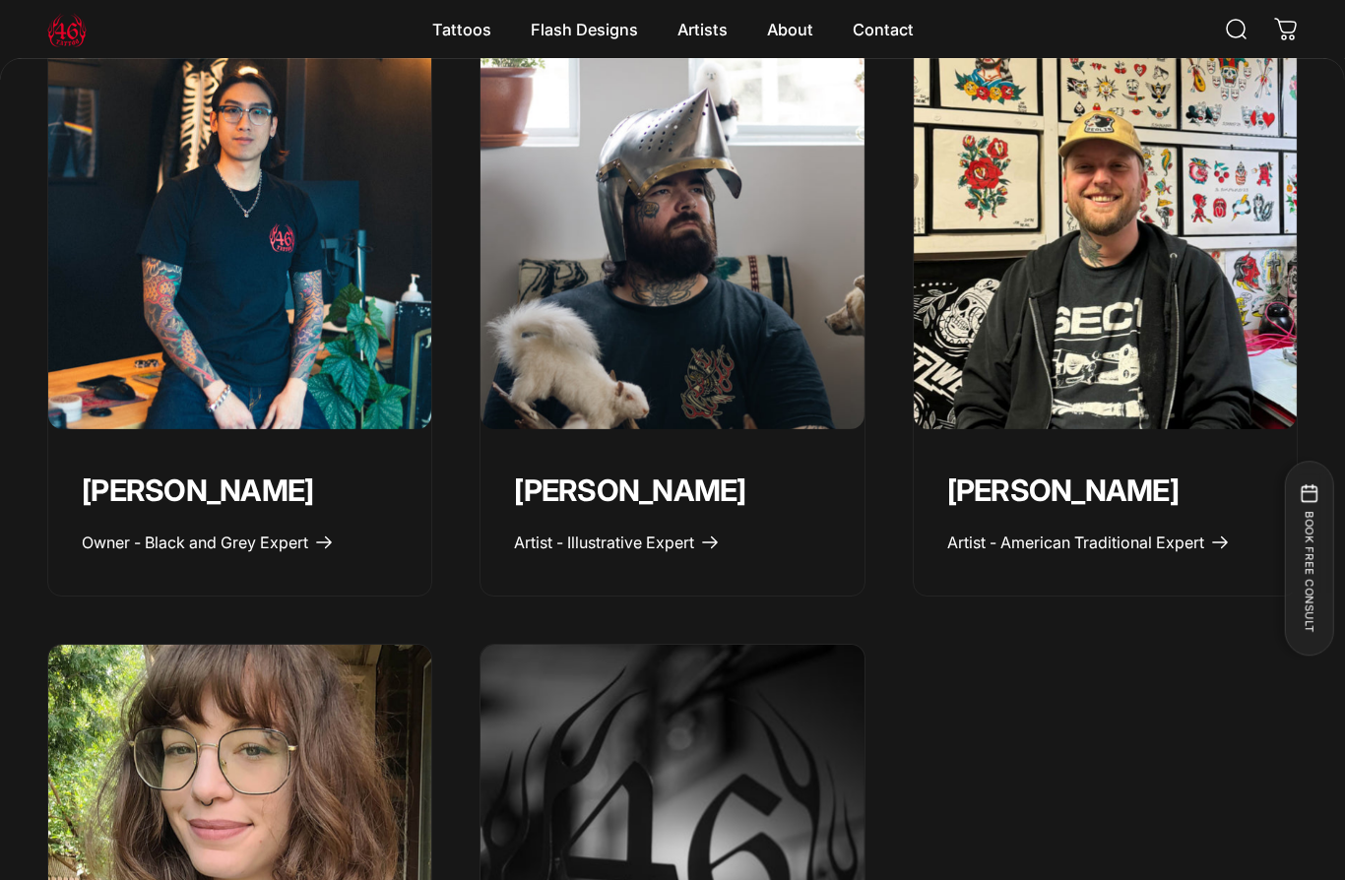
scroll to position [885, 0]
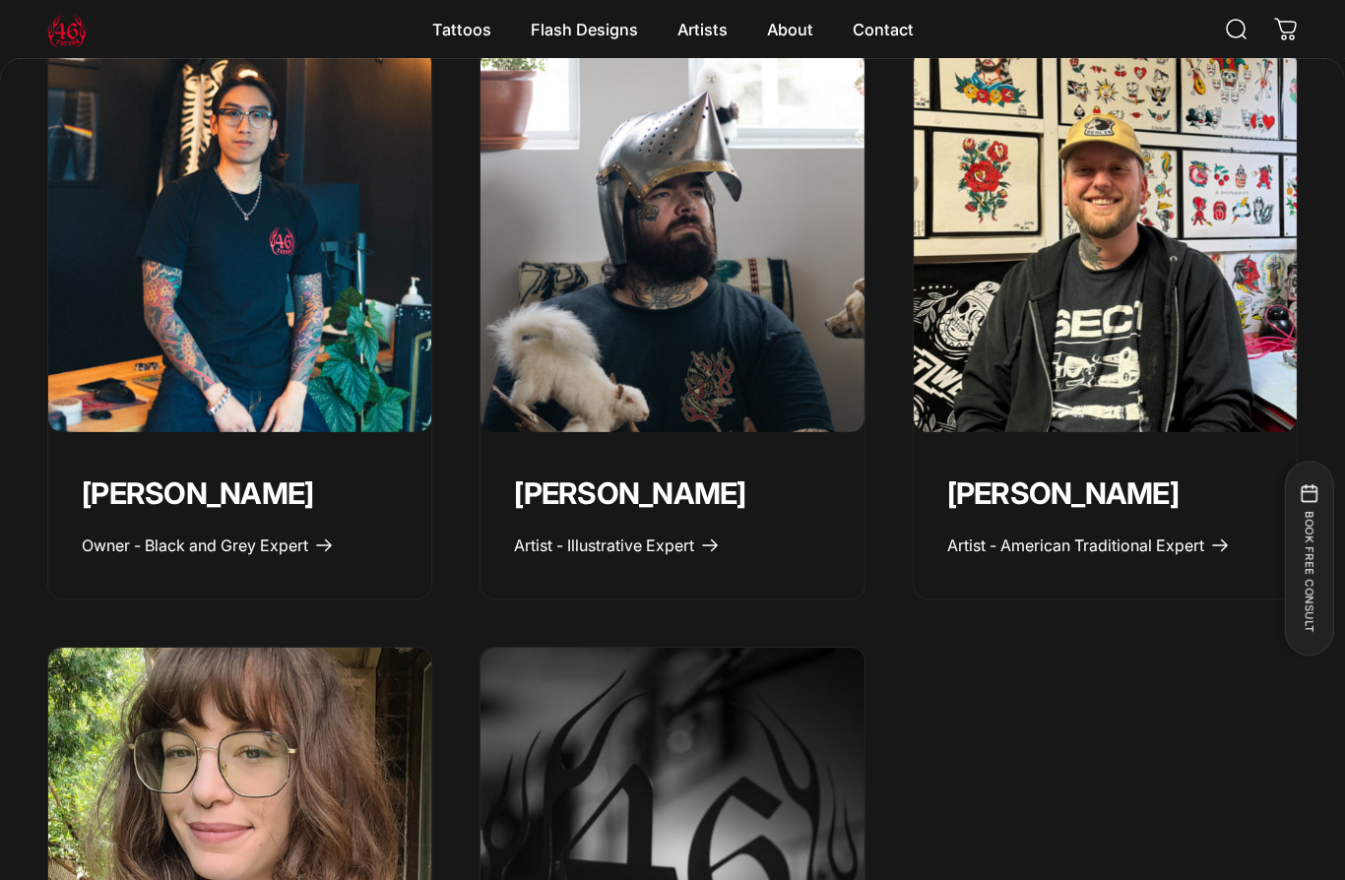
click at [90, 232] on img "Geoffrey Wong" at bounding box center [239, 240] width 383 height 383
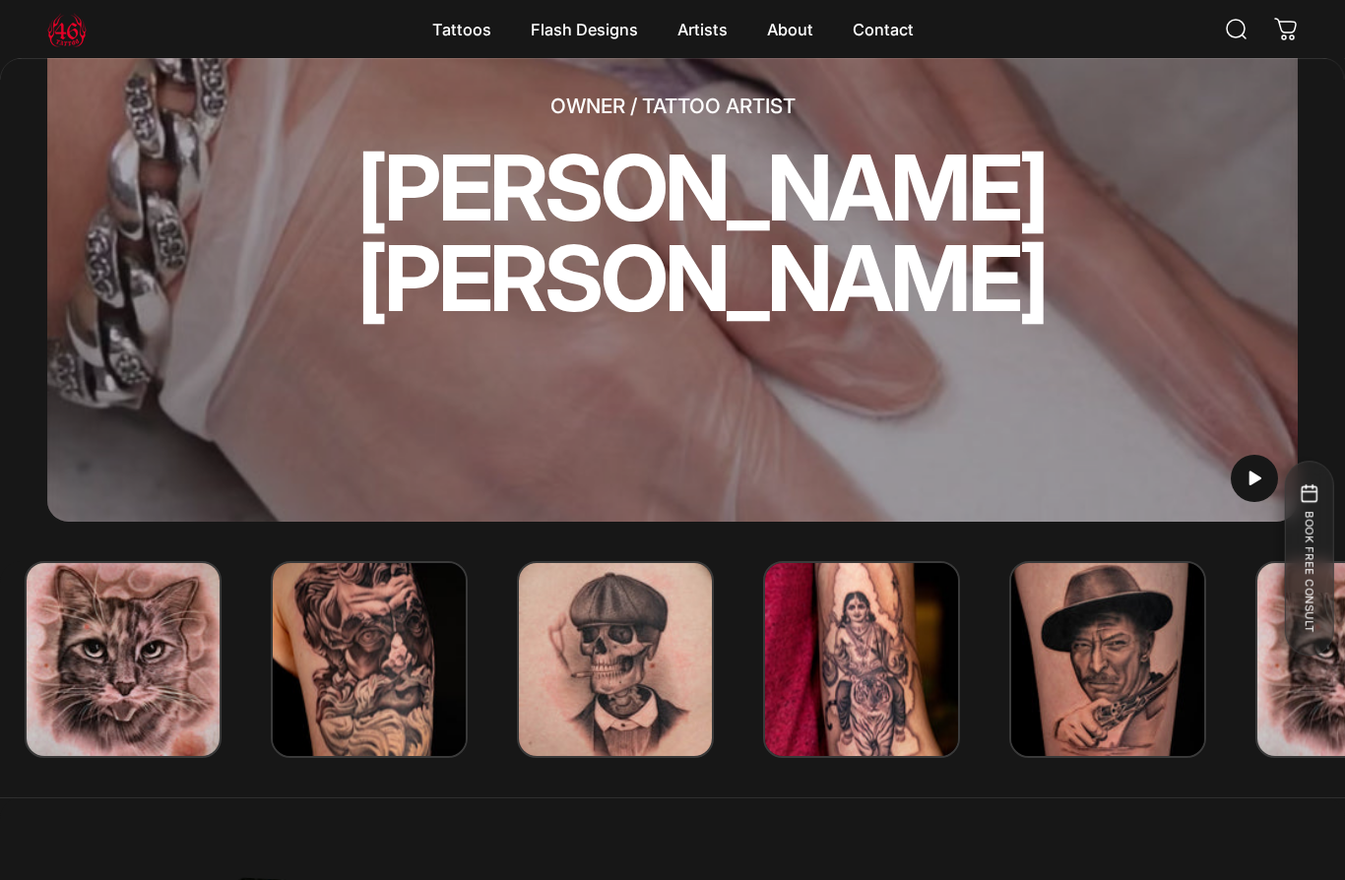
scroll to position [213, 0]
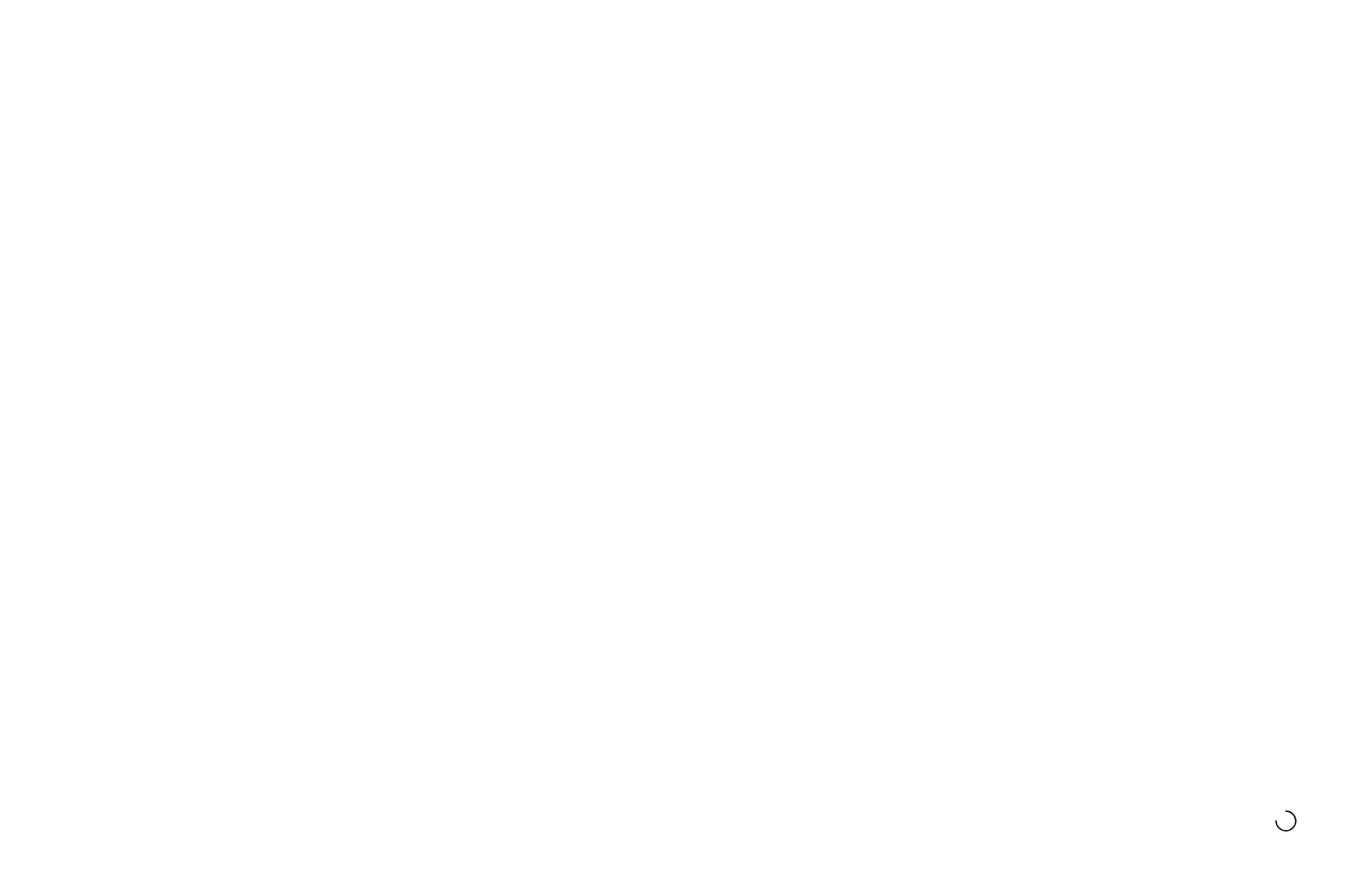
scroll to position [885, 0]
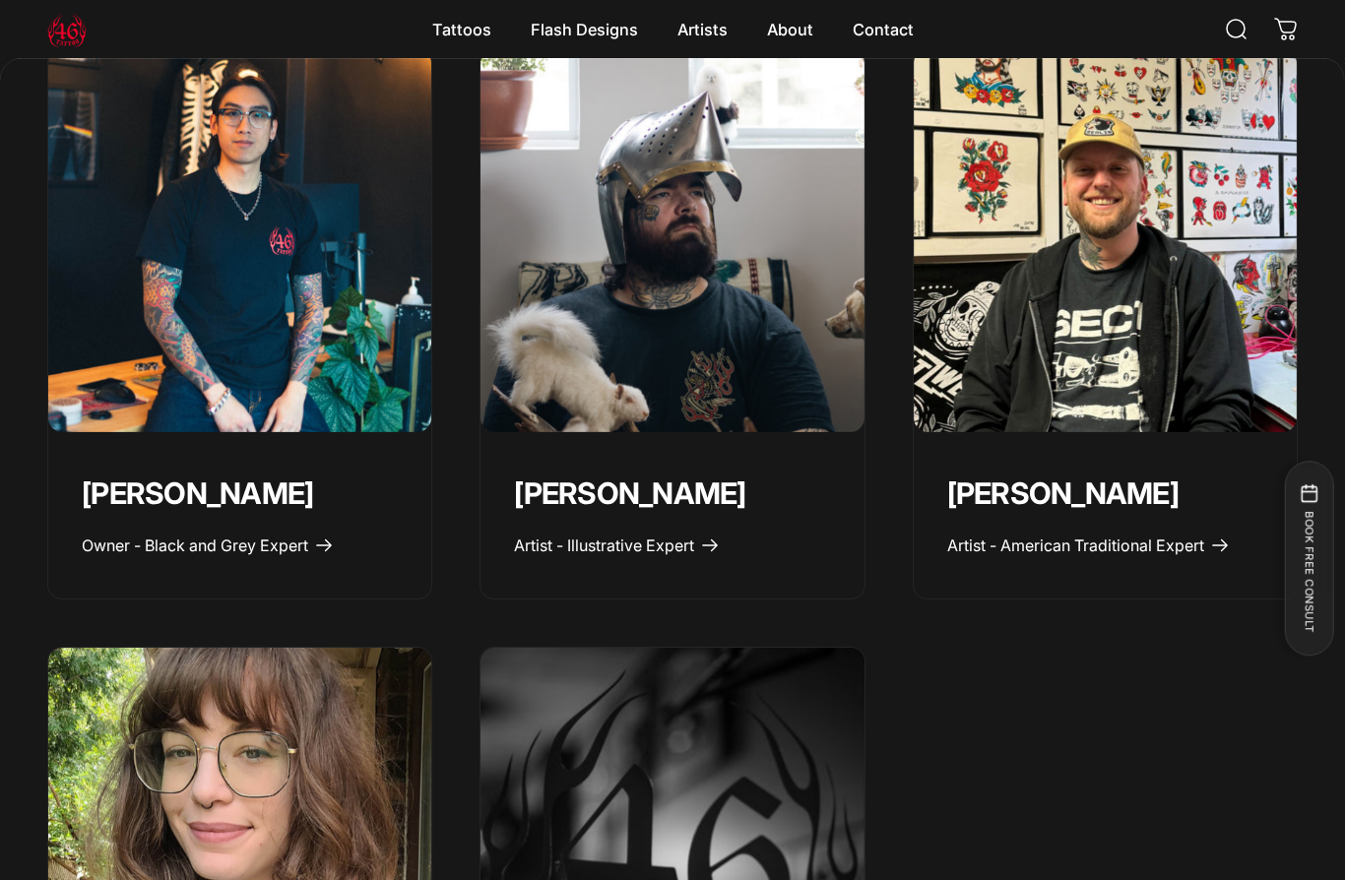
click at [1158, 279] on img "Spencer Skalko" at bounding box center [1105, 240] width 383 height 383
click at [743, 291] on img "Taivas Jättiläinen" at bounding box center [671, 240] width 383 height 383
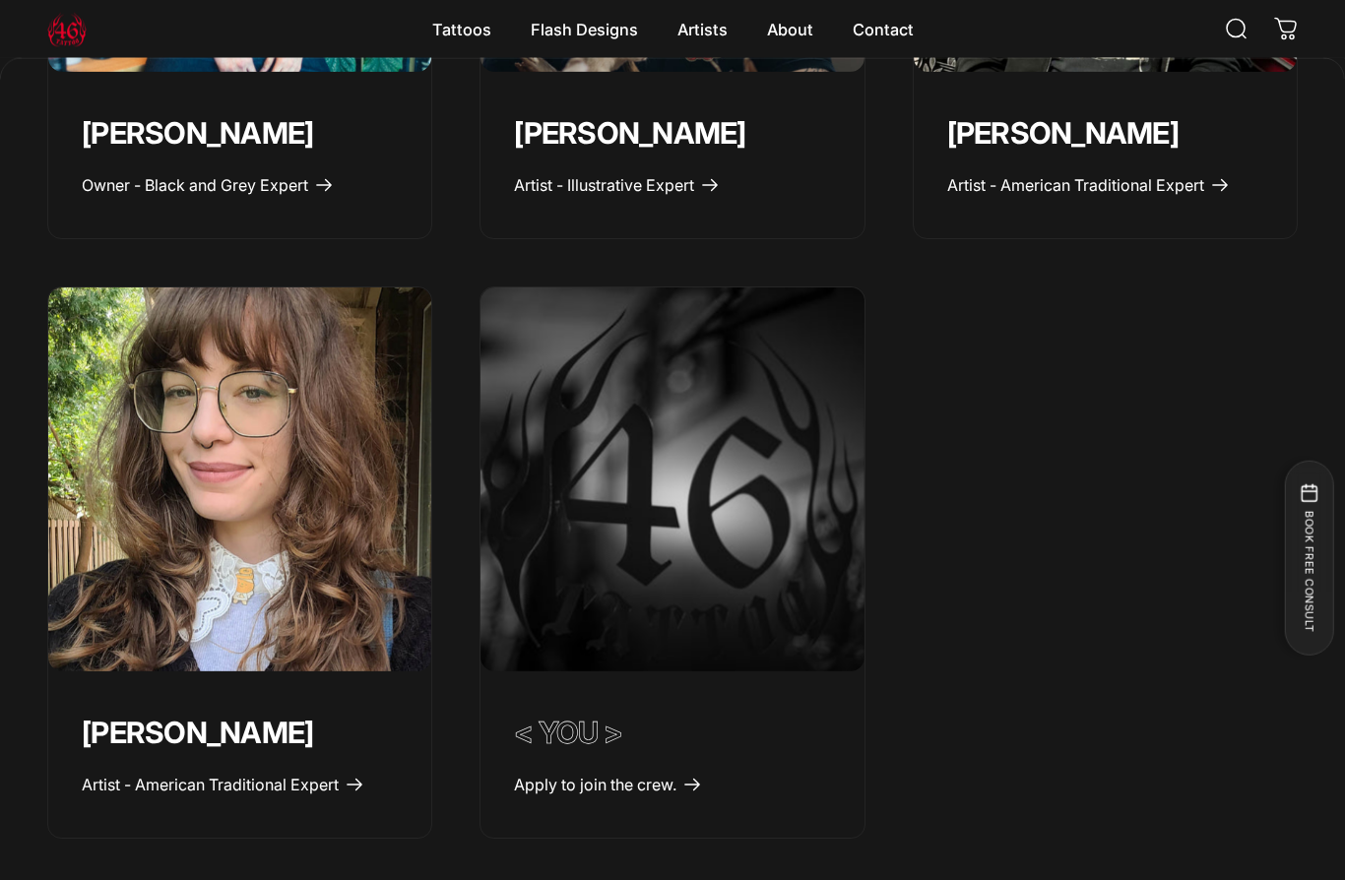
scroll to position [1246, 0]
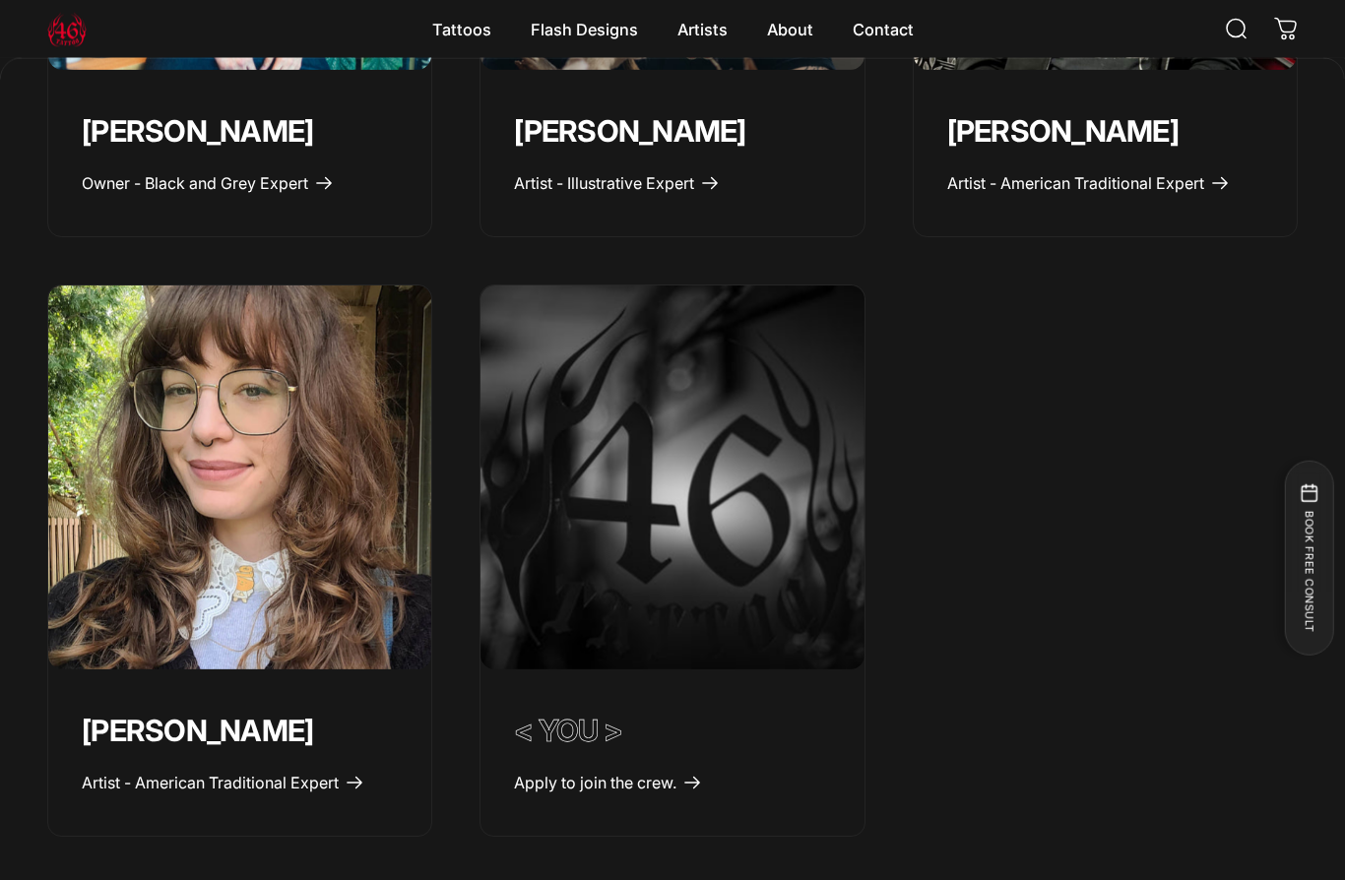
click at [146, 450] on img "Emily Forte" at bounding box center [239, 477] width 383 height 383
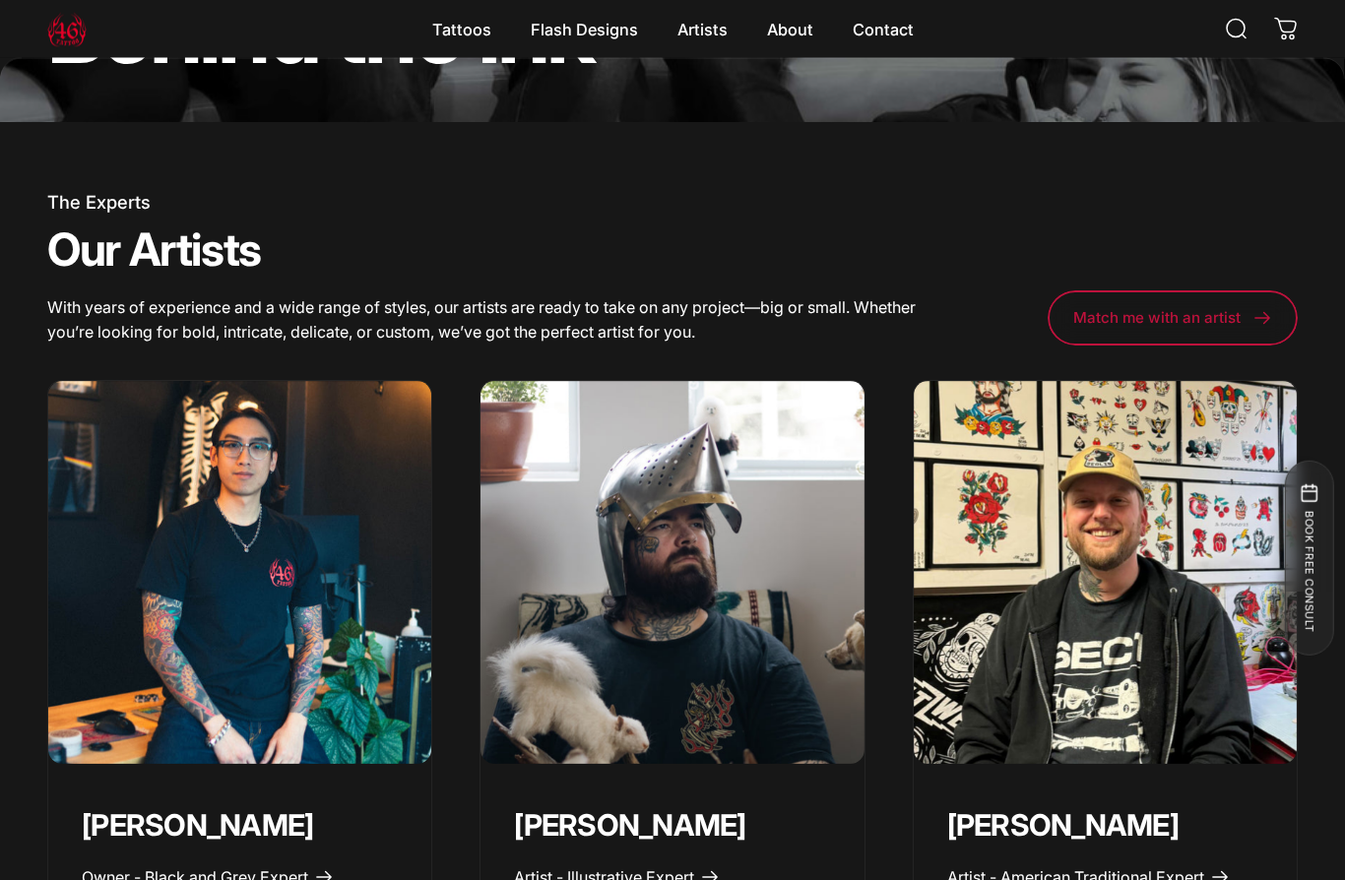
scroll to position [553, 0]
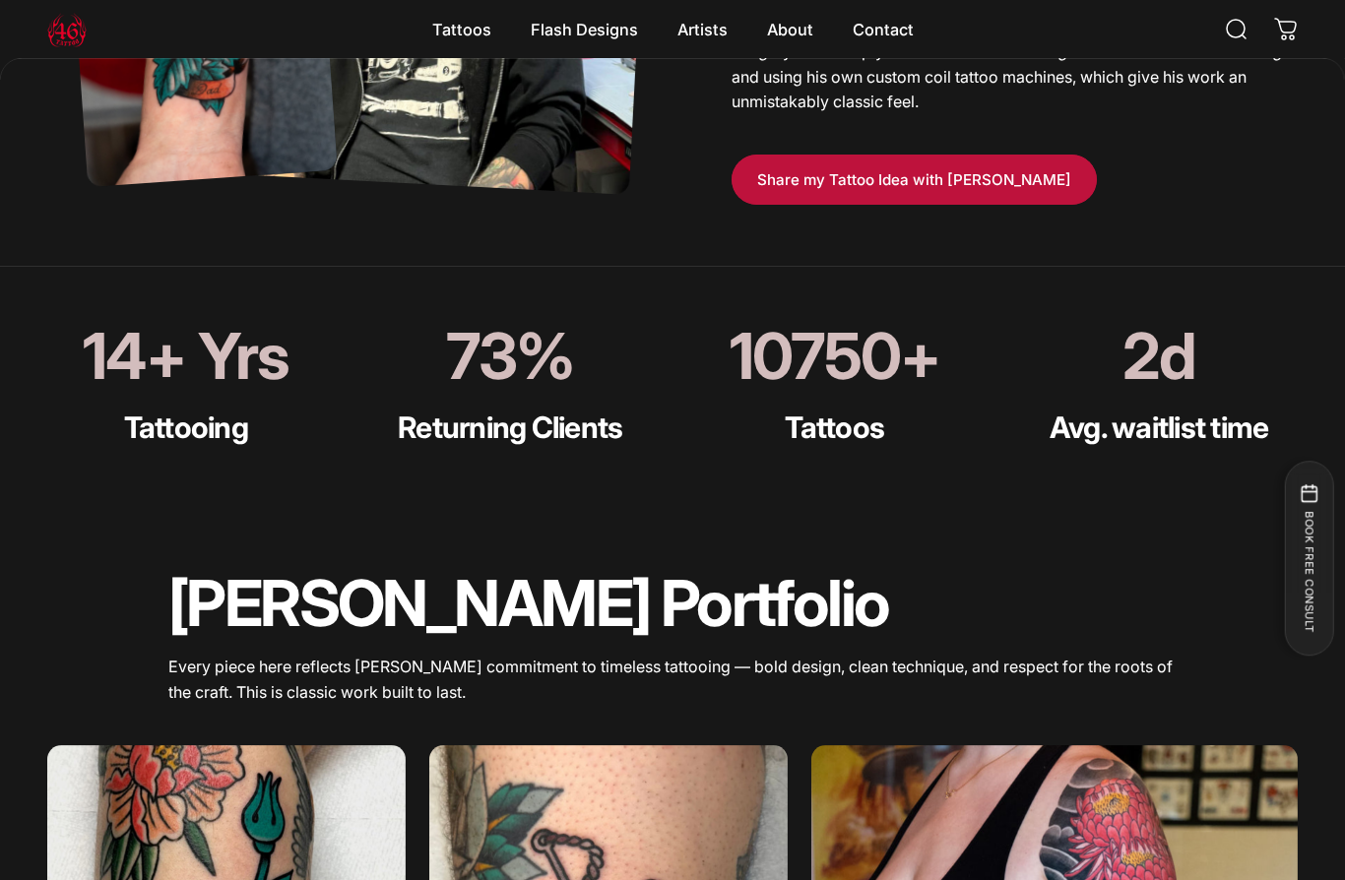
scroll to position [1206, 0]
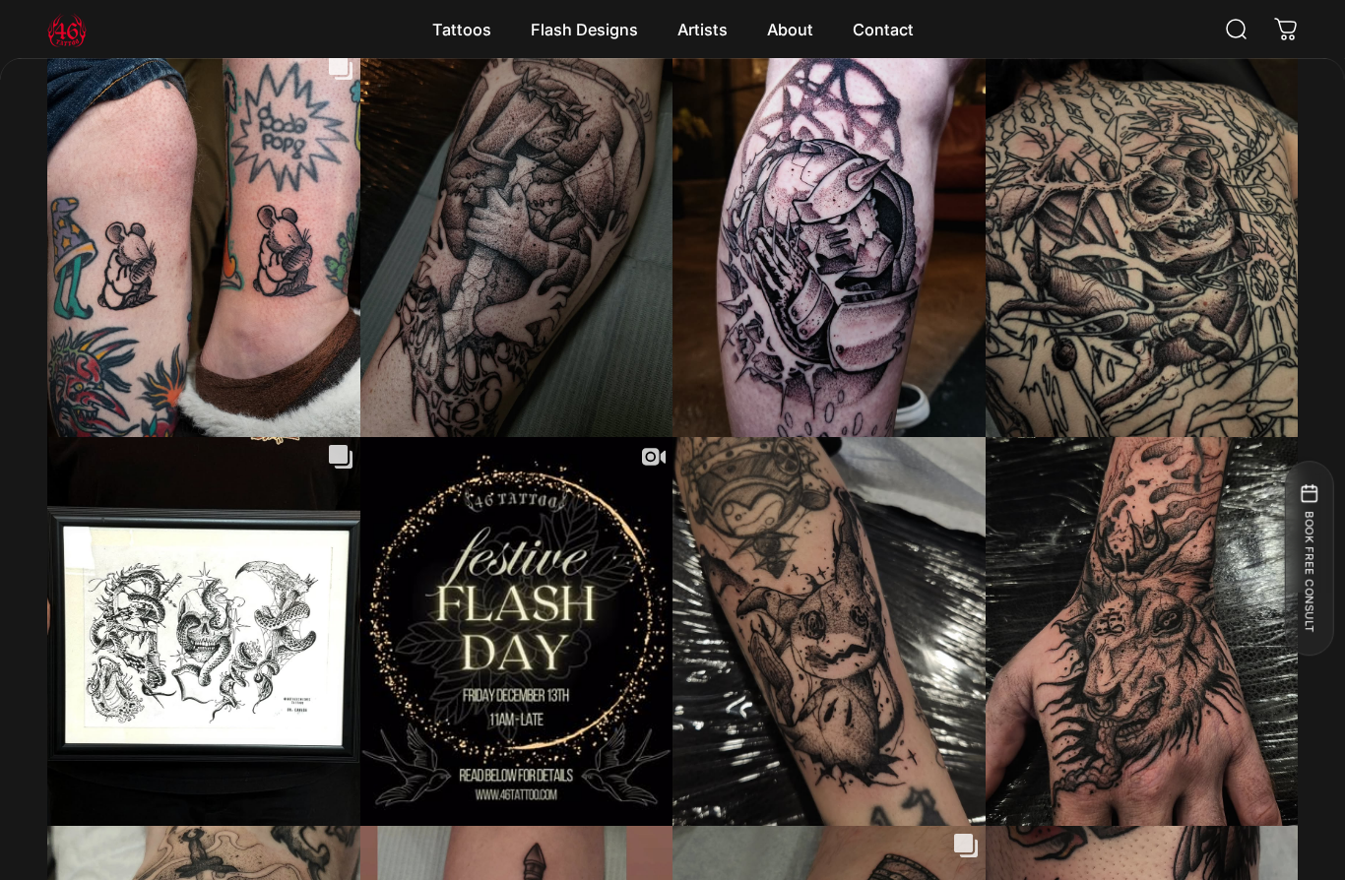
scroll to position [4973, 0]
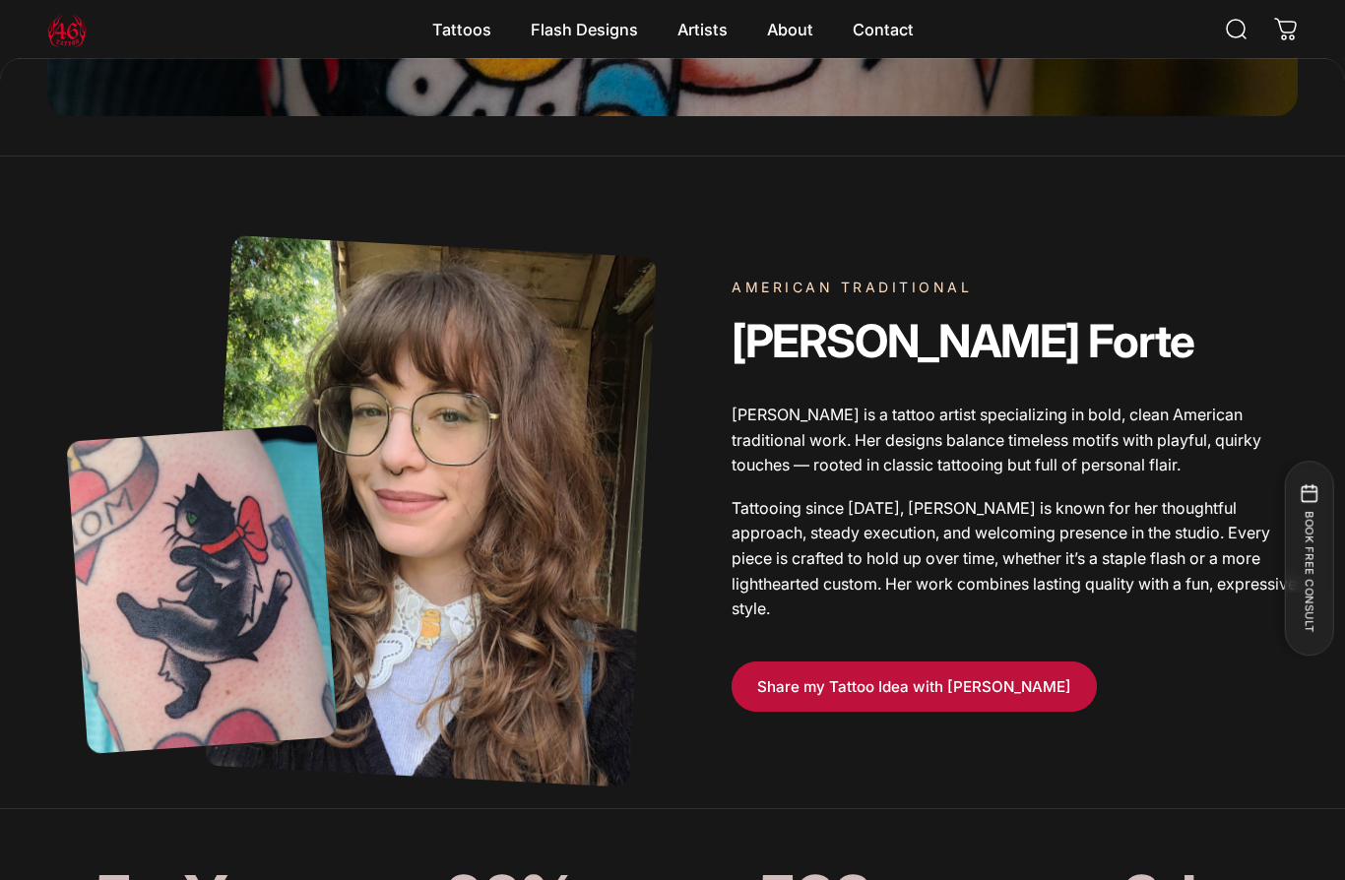
scroll to position [669, 0]
